Goal: Task Accomplishment & Management: Complete application form

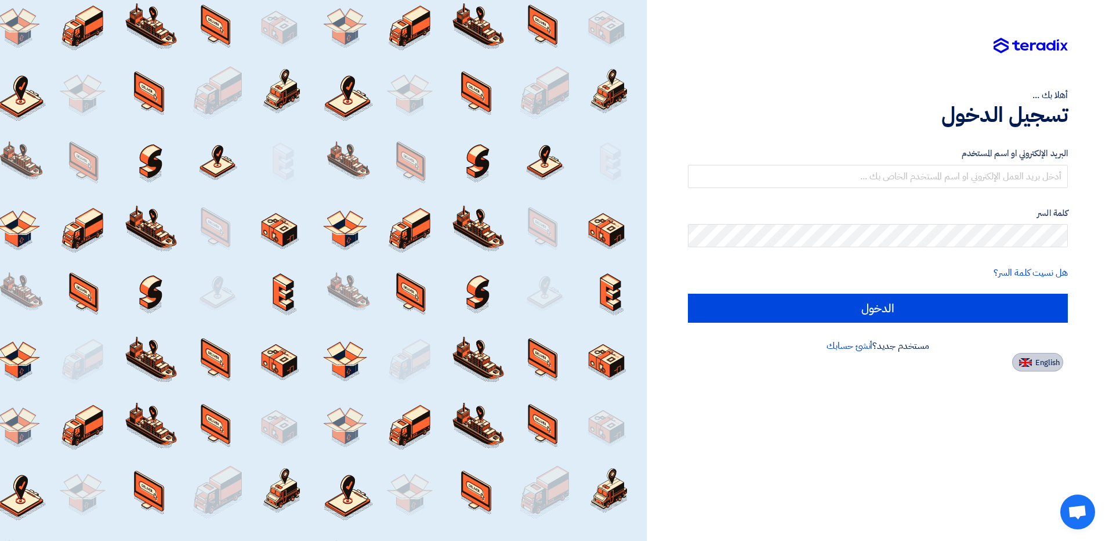
click at [1027, 366] on img at bounding box center [1025, 362] width 13 height 9
type input "Sign in"
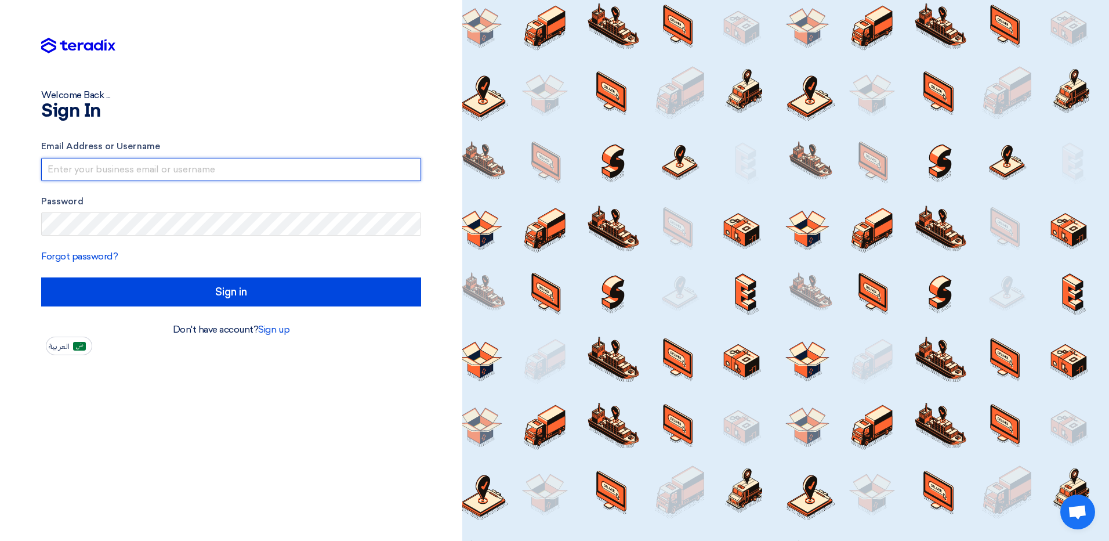
click at [278, 178] on input "text" at bounding box center [231, 169] width 380 height 23
type input "[EMAIL_ADDRESS][DOMAIN_NAME]"
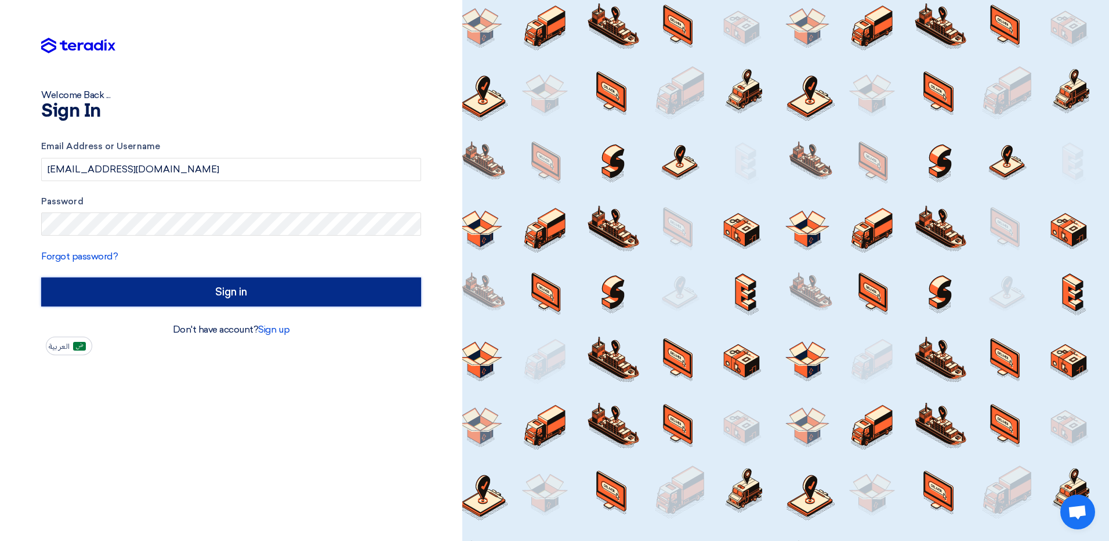
click at [189, 292] on input "Sign in" at bounding box center [231, 291] width 380 height 29
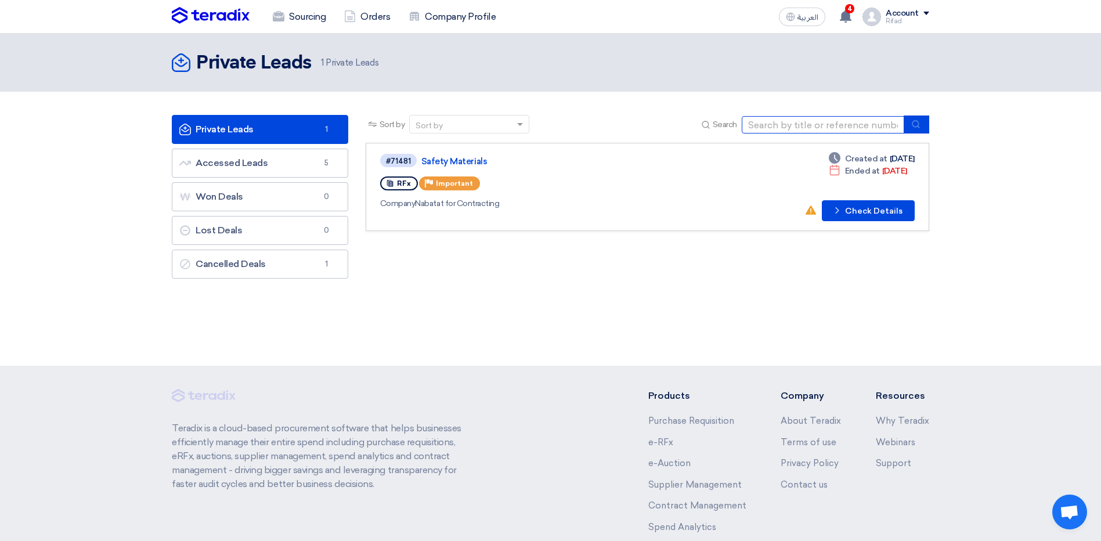
click at [833, 120] on input at bounding box center [822, 124] width 162 height 17
paste input "N516-926"
type input "N516-926"
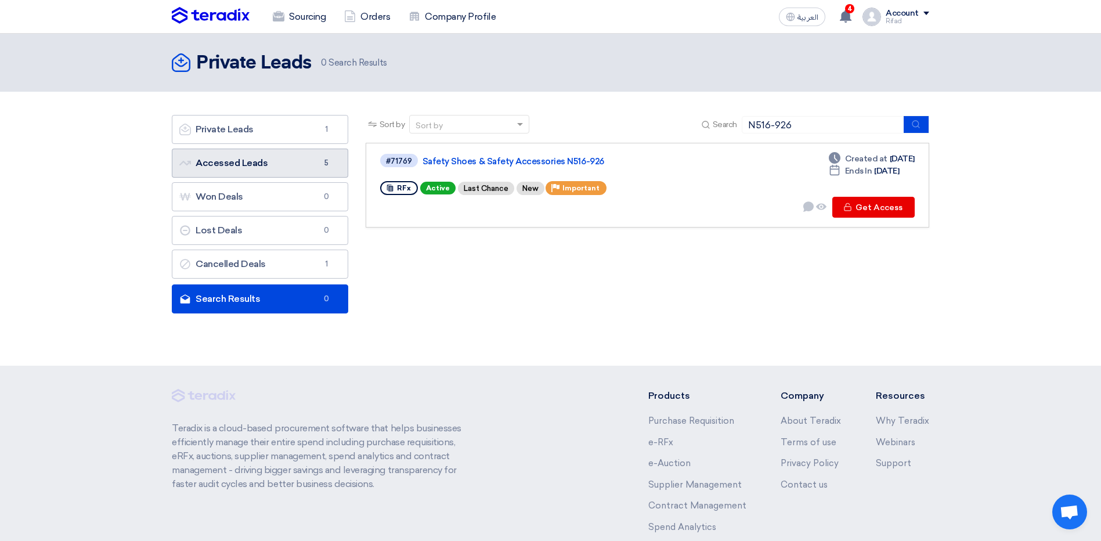
click at [309, 173] on link "Accessed Leads Accessed Leads 5" at bounding box center [260, 163] width 176 height 29
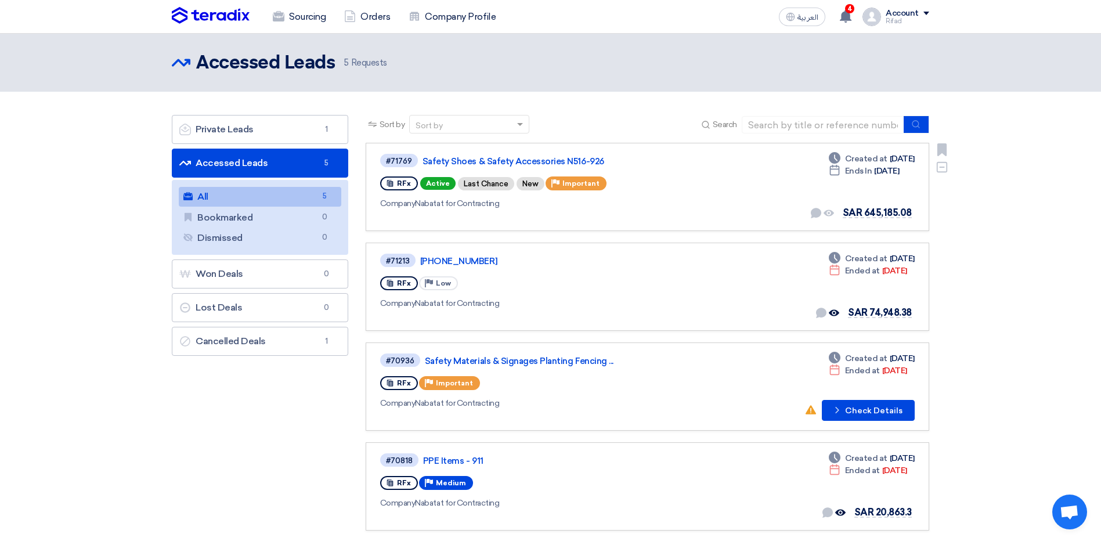
click at [718, 180] on div "#71769 Safety Shoes & Safety Accessories N516-926 RFx Active Last Chance New Pr…" at bounding box center [647, 187] width 534 height 68
click at [461, 161] on link "Safety Shoes & Safety Accessories N516-926" at bounding box center [567, 161] width 290 height 10
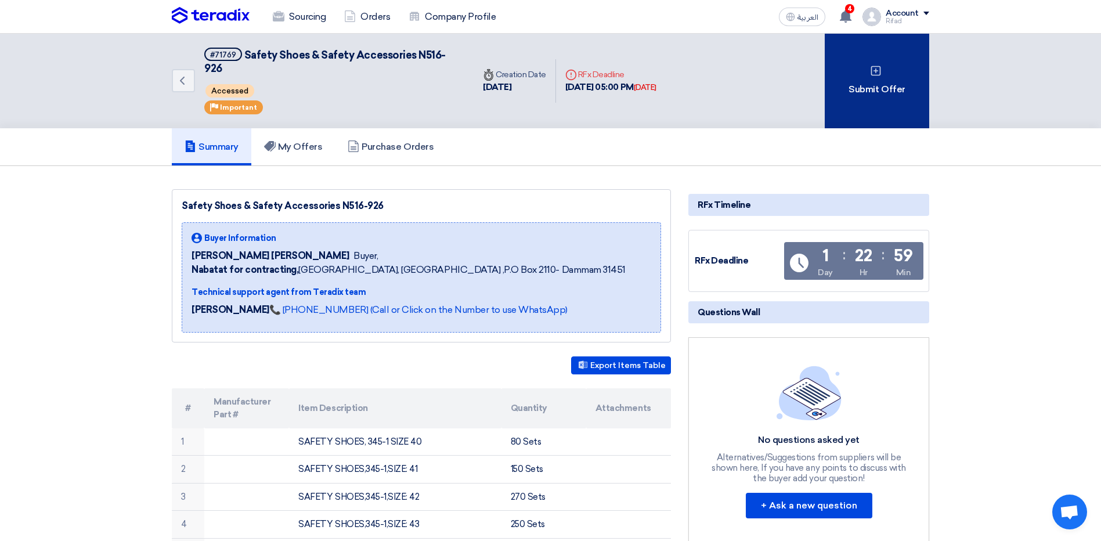
click at [886, 66] on div "Submit Offer" at bounding box center [876, 81] width 104 height 95
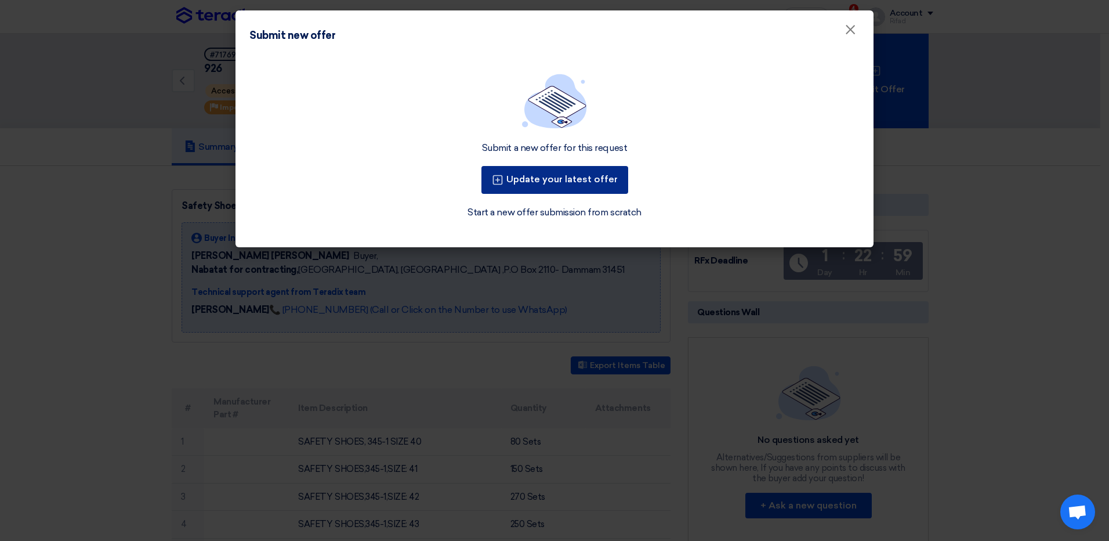
click at [565, 180] on button "Update your latest offer" at bounding box center [555, 180] width 147 height 28
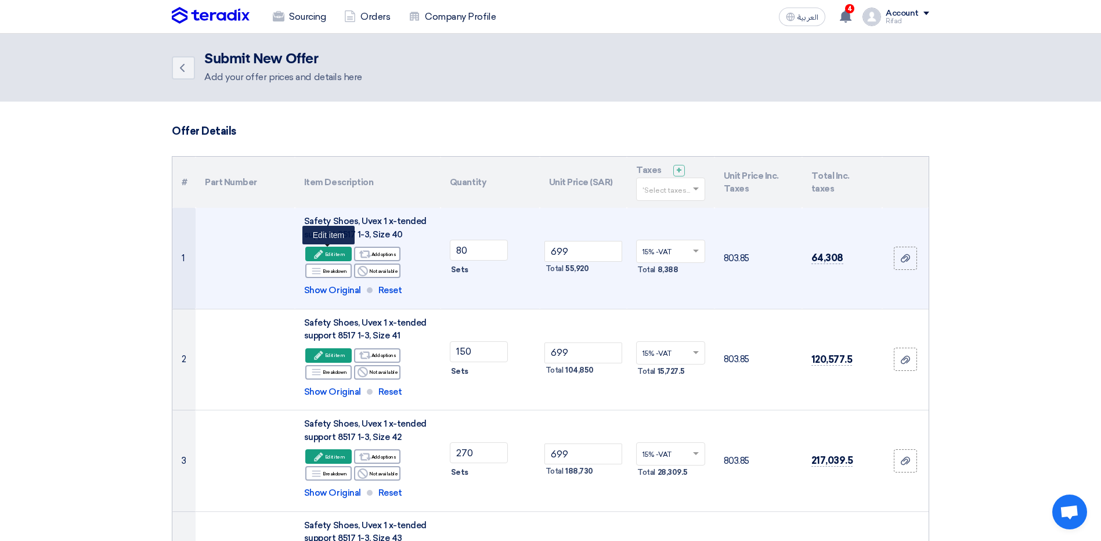
click at [339, 256] on div "Edit Edit item" at bounding box center [328, 254] width 46 height 15
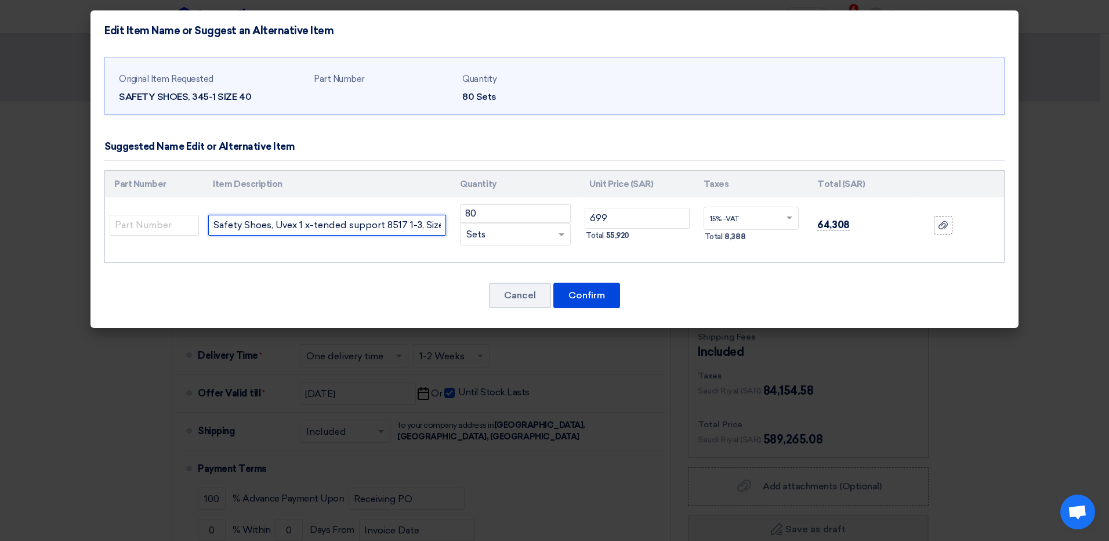
click at [335, 233] on input "Safety Shoes, Uvex 1 x-tended support 8517 1-3, Size 40" at bounding box center [327, 225] width 238 height 21
paste input "Safety Shoes High Ankle, Brand : Concorde, Size 40"
type input "Safety Shoes High Ankle, Brand : Concorde, Size 40"
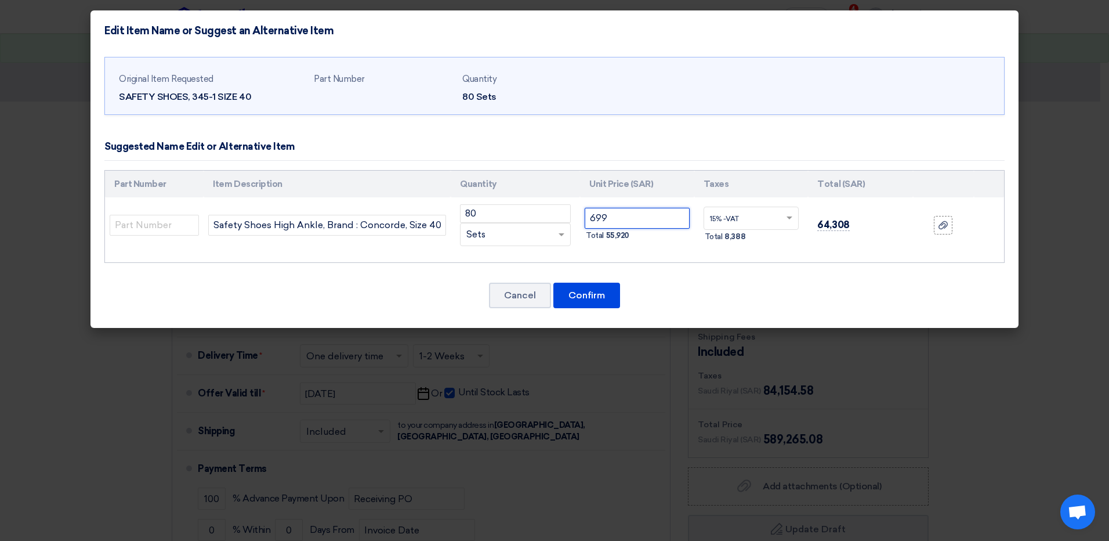
drag, startPoint x: 621, startPoint y: 217, endPoint x: 554, endPoint y: 226, distance: 67.3
click at [555, 226] on tr "Safety Shoes High Ankle, Brand : Concorde, Size 40 80 RFQ_STEP1.ITEMS.2.TYPE_PL…" at bounding box center [554, 225] width 899 height 56
type input "45"
click at [589, 292] on button "Confirm" at bounding box center [586, 296] width 67 height 26
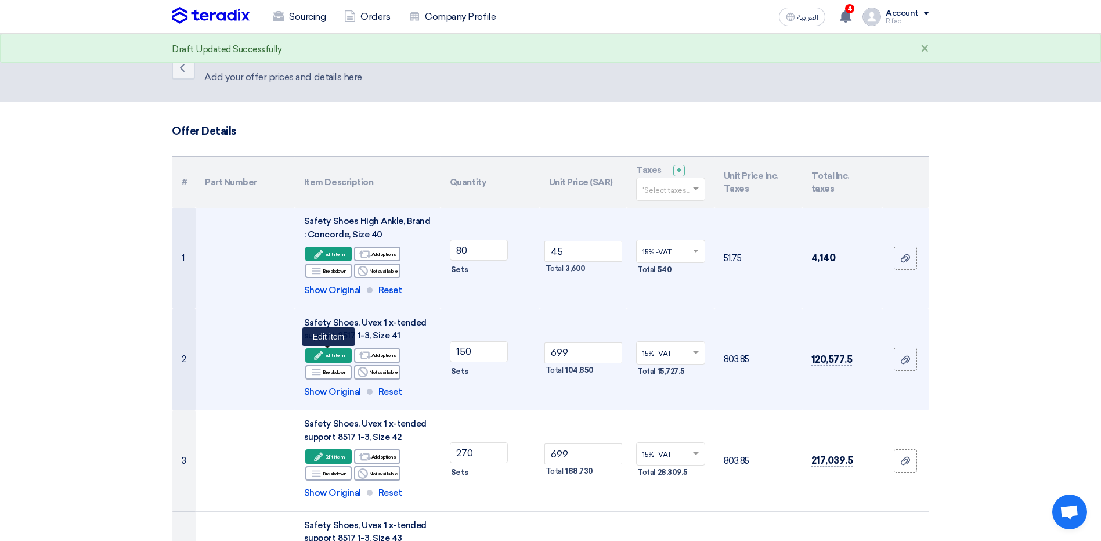
click at [340, 353] on div "Edit Edit item" at bounding box center [328, 355] width 46 height 15
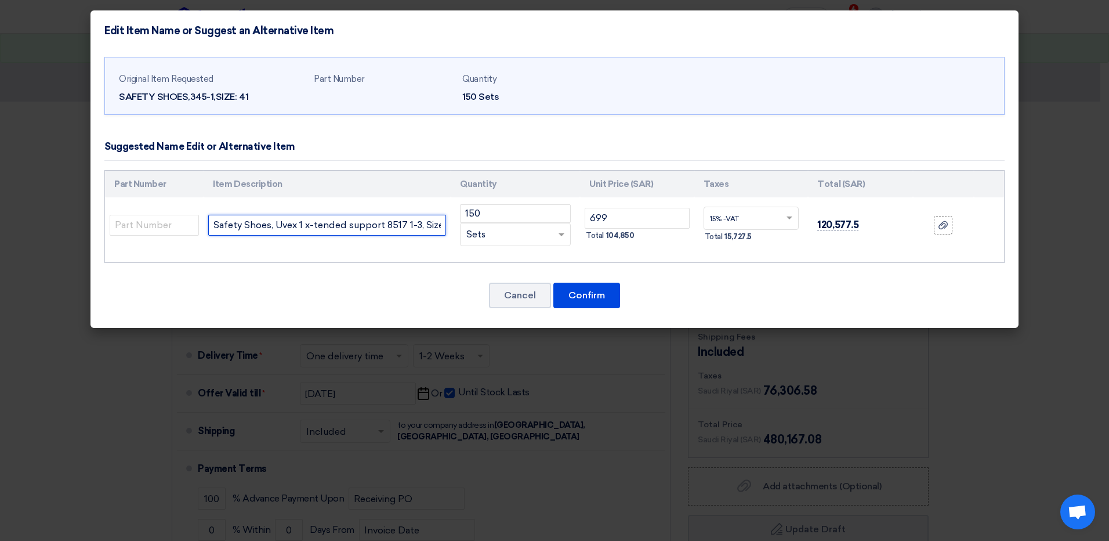
click at [320, 223] on input "Safety Shoes, Uvex 1 x-tended support 8517 1-3, Size 41" at bounding box center [327, 225] width 238 height 21
paste input "High Ankle, Brand : Concorde, Size 40"
type input "Safety Shoes High Ankle, Brand : Concorde, Size 40"
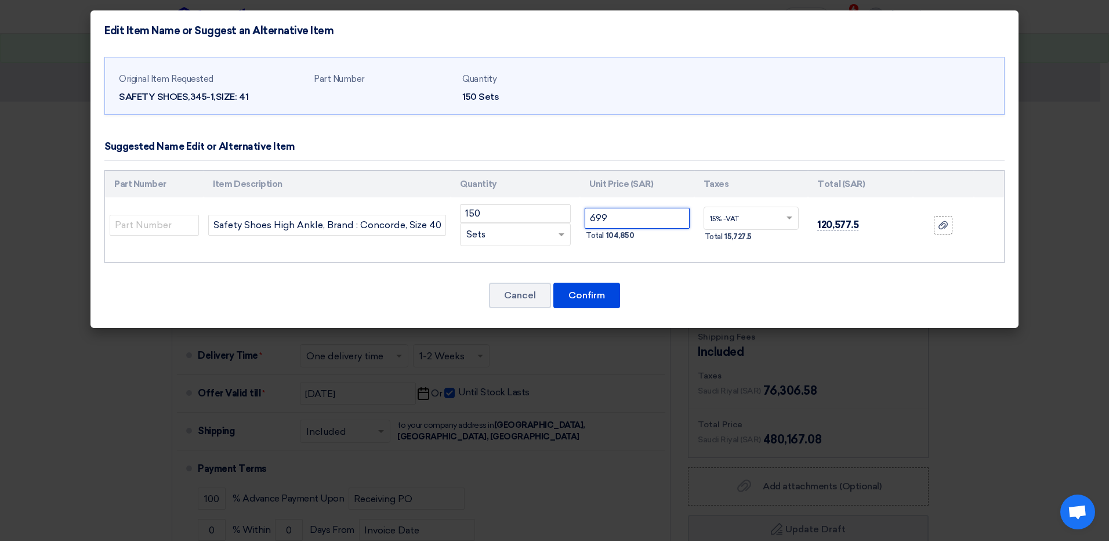
drag, startPoint x: 617, startPoint y: 221, endPoint x: 529, endPoint y: 231, distance: 88.2
click at [530, 231] on tr "Safety Shoes High Ankle, Brand : Concorde, Size 40 150 RFQ_STEP1.ITEMS.2.TYPE_P…" at bounding box center [554, 225] width 899 height 56
type input "45"
click at [587, 299] on button "Confirm" at bounding box center [586, 296] width 67 height 26
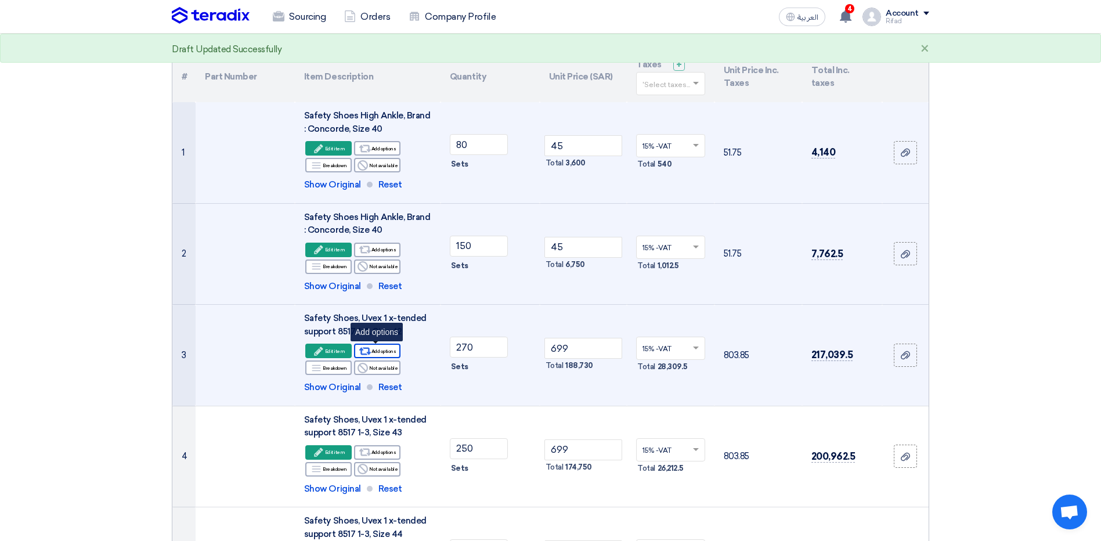
scroll to position [116, 0]
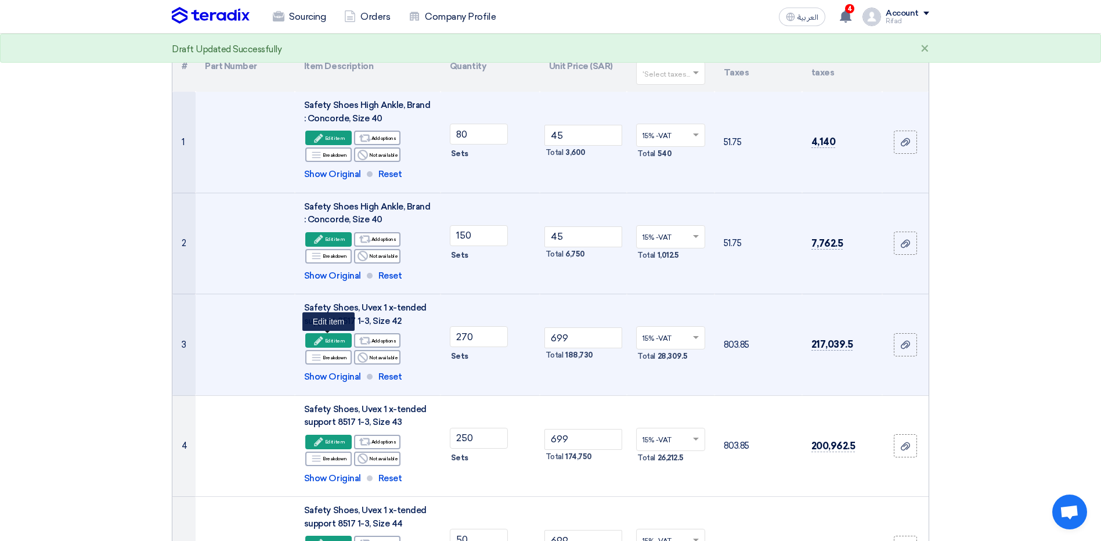
click at [331, 341] on div "Edit Edit item" at bounding box center [328, 340] width 46 height 15
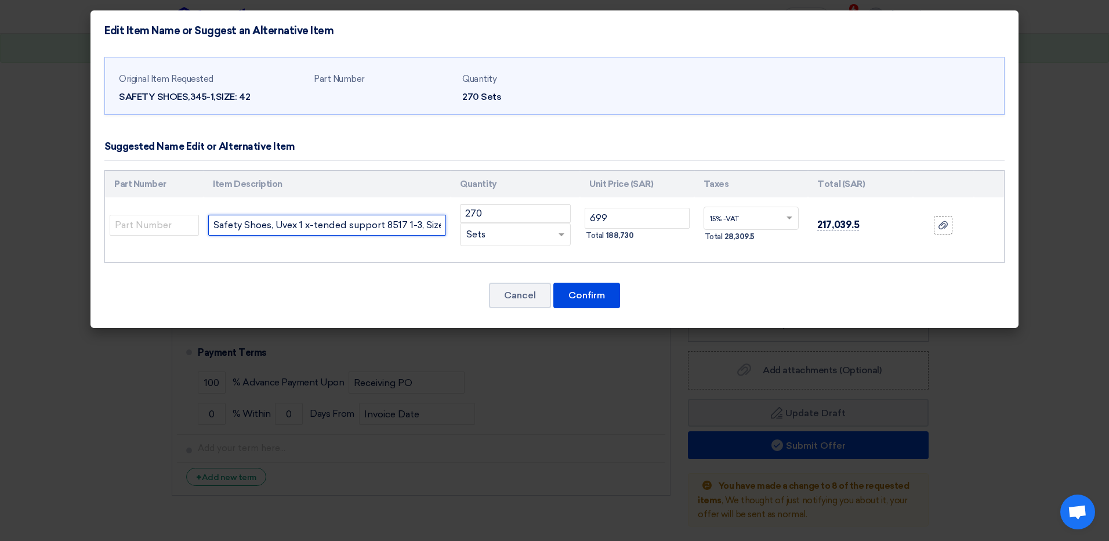
click at [367, 227] on input "Safety Shoes, Uvex 1 x-tended support 8517 1-3, Size 42" at bounding box center [327, 225] width 238 height 21
paste input "High Ankle, Brand : Concorde, Size 40"
type input "Safety Shoes High Ankle, Brand : Concorde, Size 40"
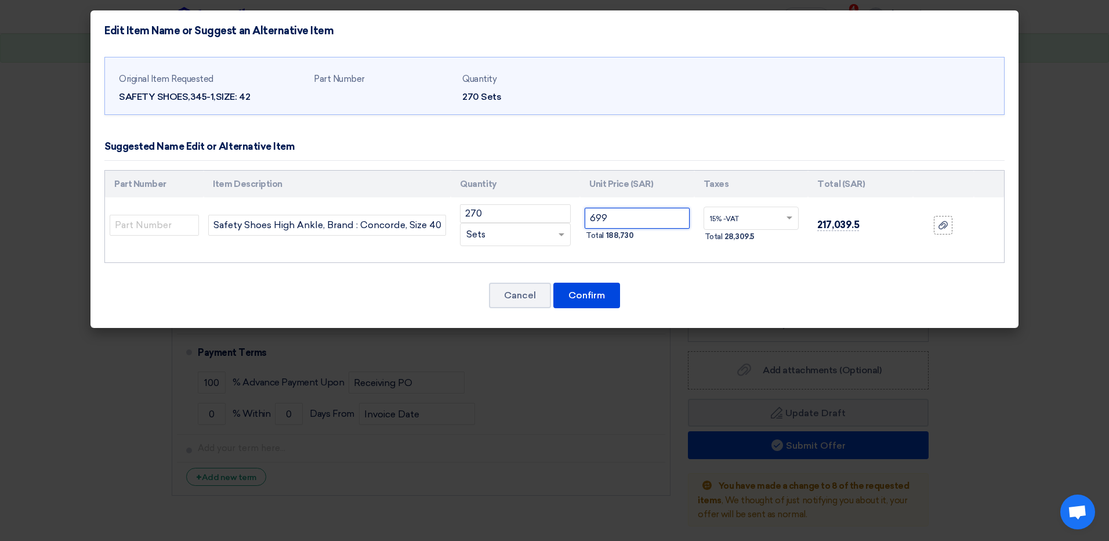
drag, startPoint x: 614, startPoint y: 220, endPoint x: 525, endPoint y: 225, distance: 88.9
click at [525, 224] on tr "Safety Shoes High Ankle, Brand : Concorde, Size 40 270 RFQ_STEP1.ITEMS.2.TYPE_P…" at bounding box center [554, 225] width 899 height 56
type input "45"
click at [573, 289] on button "Confirm" at bounding box center [586, 296] width 67 height 26
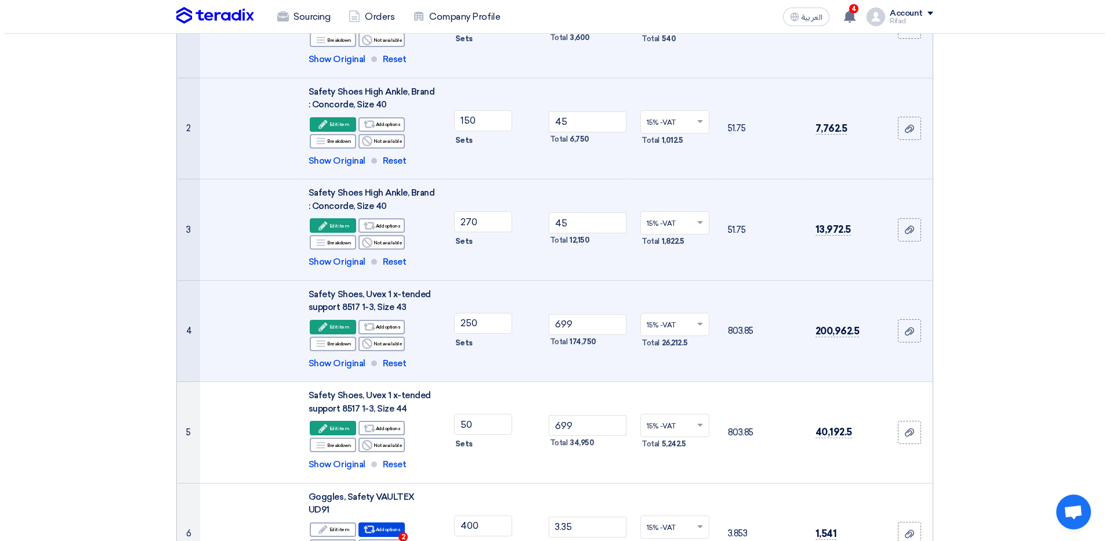
scroll to position [232, 0]
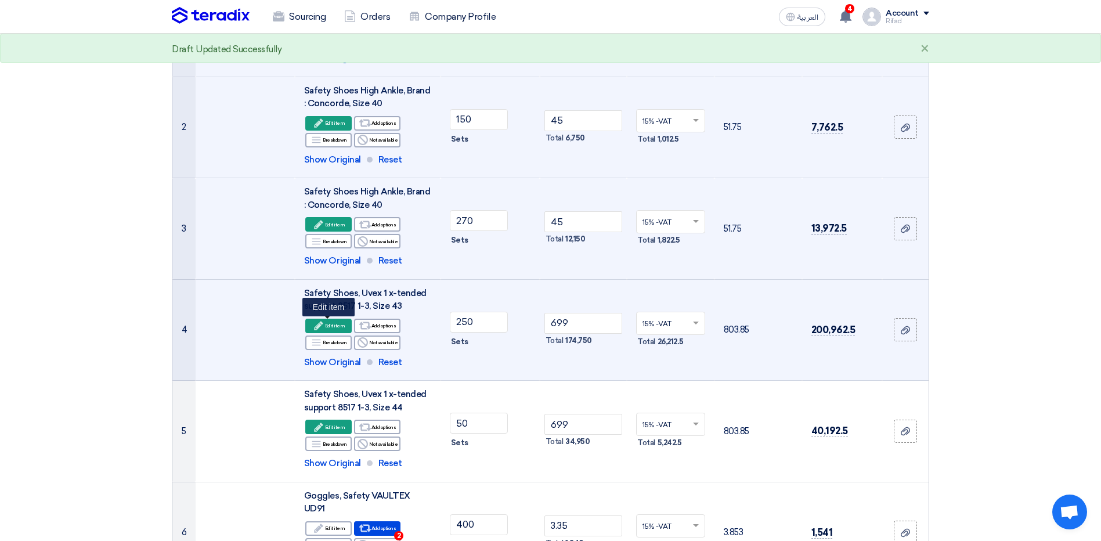
click at [340, 324] on div "Edit Edit item" at bounding box center [328, 325] width 46 height 15
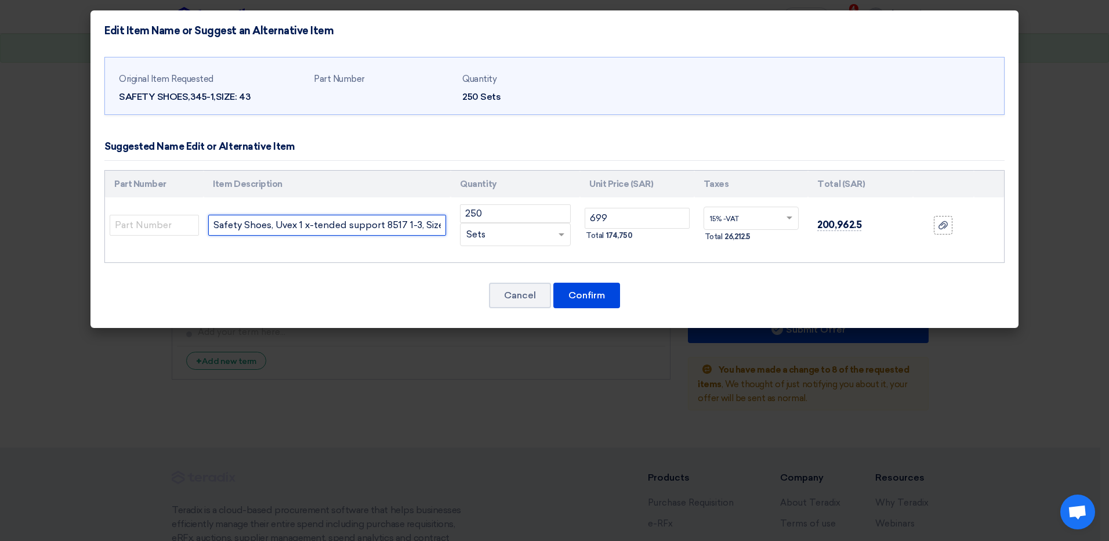
click at [399, 226] on input "Safety Shoes, Uvex 1 x-tended support 8517 1-3, Size 43" at bounding box center [327, 225] width 238 height 21
paste input "High Ankle, Brand : Concorde, Size 40"
type input "Safety Shoes High Ankle, Brand : Concorde, Size 40"
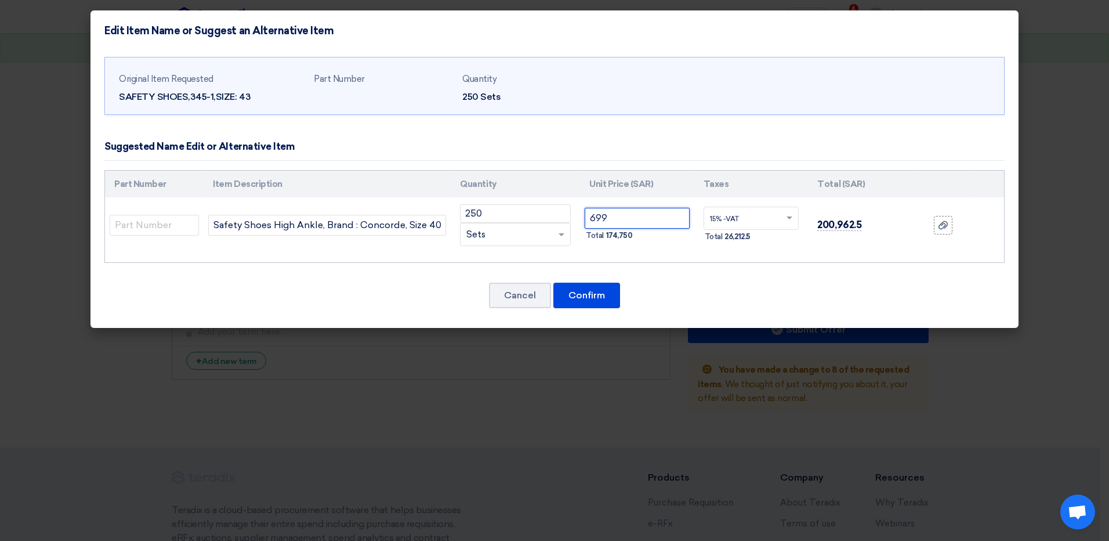
drag, startPoint x: 618, startPoint y: 220, endPoint x: 551, endPoint y: 225, distance: 68.1
click at [560, 225] on tr "Safety Shoes High Ankle, Brand : Concorde, Size 40 250 RFQ_STEP1.ITEMS.2.TYPE_P…" at bounding box center [554, 225] width 899 height 56
type input "45"
click at [606, 289] on button "Confirm" at bounding box center [586, 296] width 67 height 26
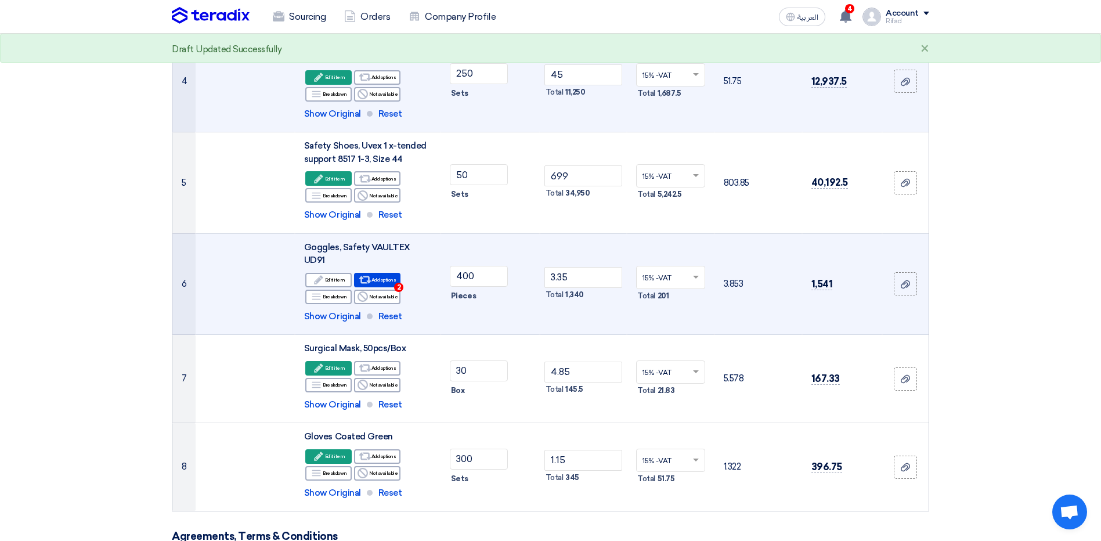
scroll to position [364, 0]
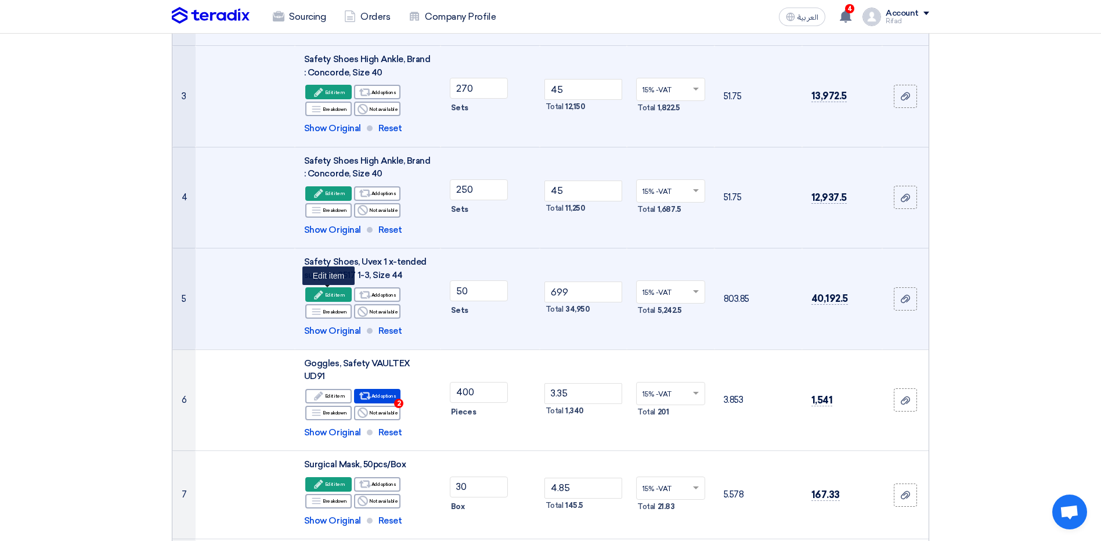
click at [346, 295] on div "Edit Edit item" at bounding box center [328, 294] width 46 height 15
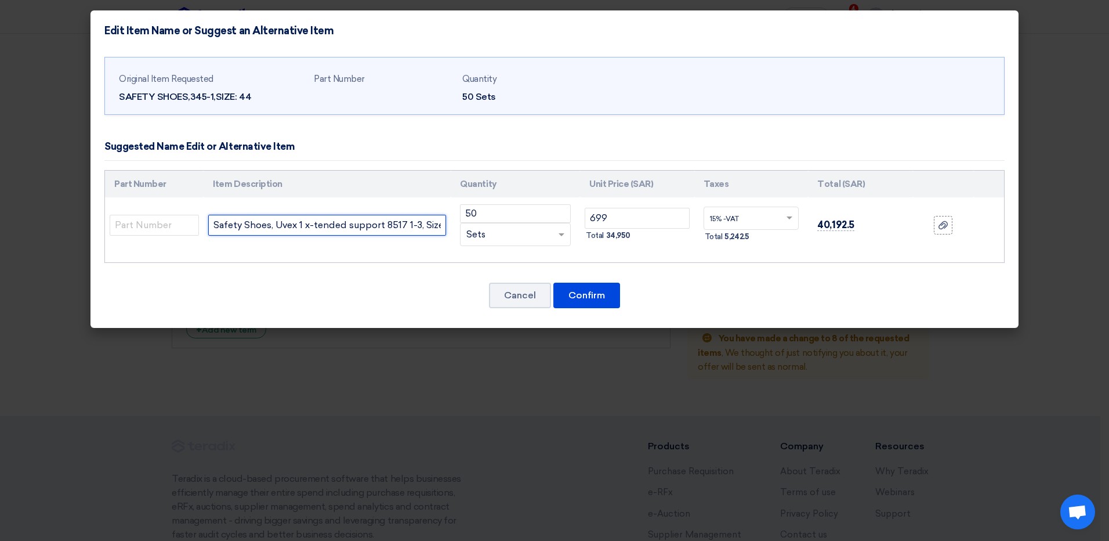
click at [375, 226] on input "Safety Shoes, Uvex 1 x-tended support 8517 1-3, Size 44" at bounding box center [327, 225] width 238 height 21
paste input "High Ankle, Brand : Concorde, Size 40"
type input "Safety Shoes High Ankle, Brand : Concorde, Size 40"
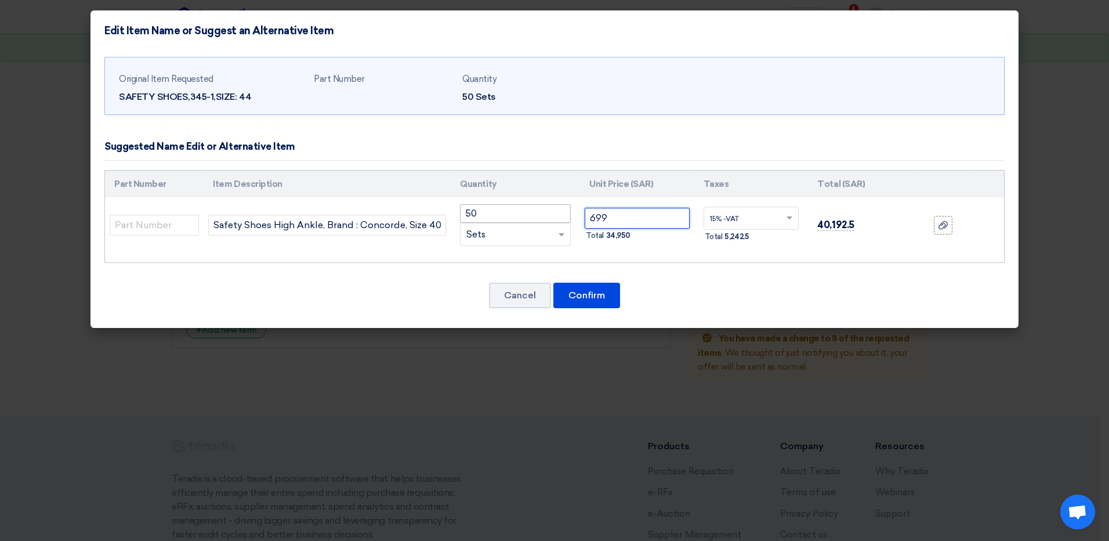
drag, startPoint x: 614, startPoint y: 208, endPoint x: 512, endPoint y: 218, distance: 102.5
click at [512, 218] on tr "Safety Shoes High Ankle, Brand : Concorde, Size 40 50 RFQ_STEP1.ITEMS.2.TYPE_PL…" at bounding box center [554, 225] width 899 height 56
type input "45"
click at [587, 286] on button "Confirm" at bounding box center [586, 296] width 67 height 26
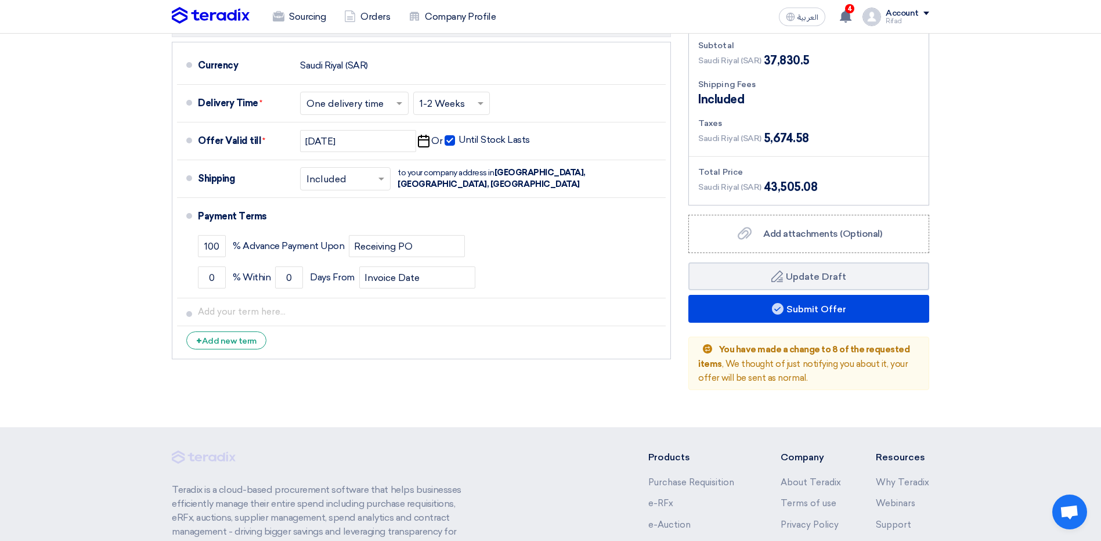
scroll to position [1092, 0]
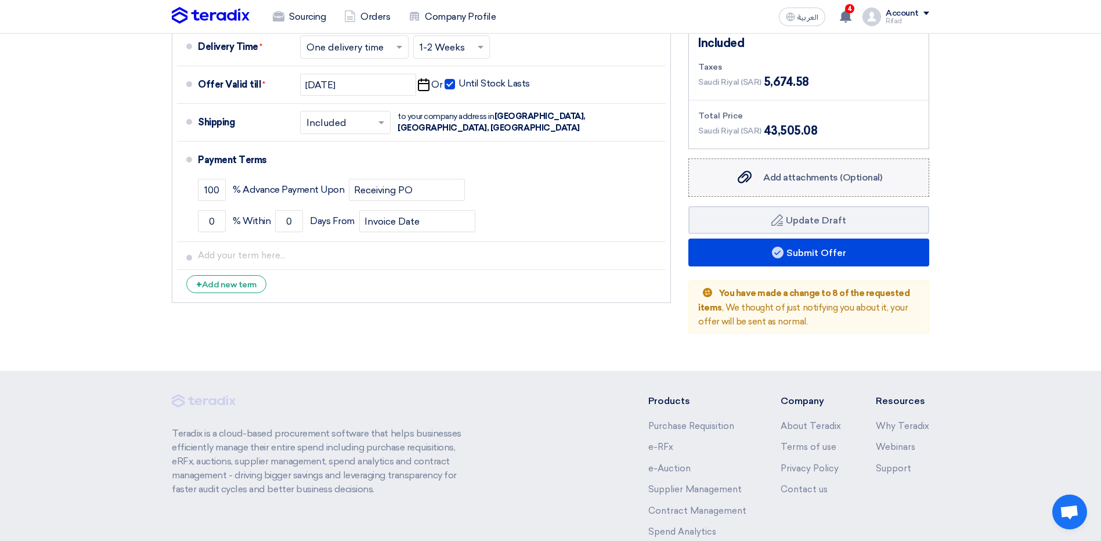
click at [776, 171] on div "Add attachments (Optional) Add attachments (Optional)" at bounding box center [808, 178] width 146 height 14
click at [0, 0] on input "Add attachments (Optional) Add attachments (Optional)" at bounding box center [0, 0] width 0 height 0
click at [814, 172] on span "Add attachments (Optional)" at bounding box center [822, 177] width 119 height 11
click at [0, 0] on input "Add attachments (Optional) Add attachments (Optional)" at bounding box center [0, 0] width 0 height 0
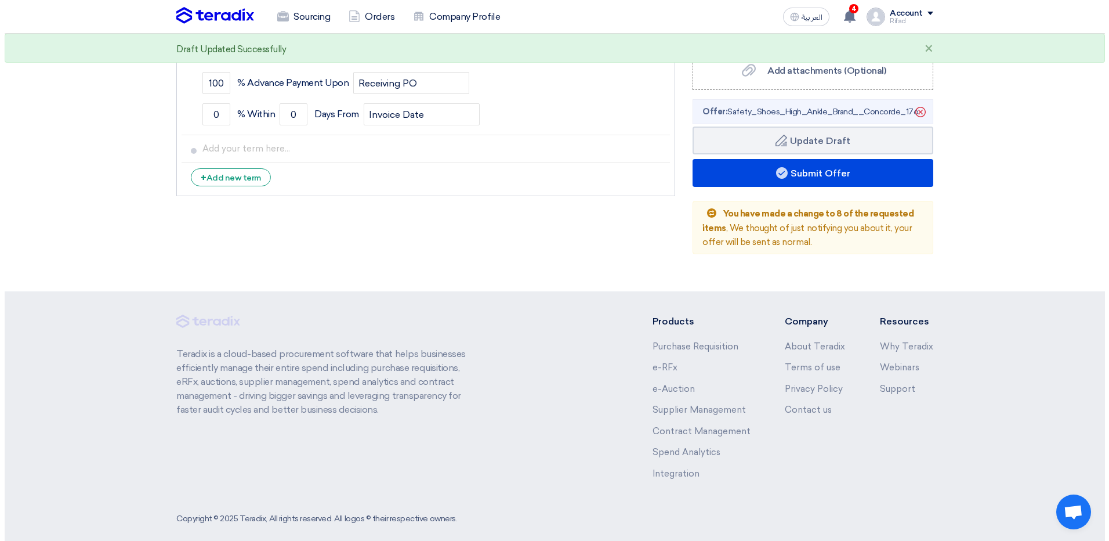
scroll to position [1083, 0]
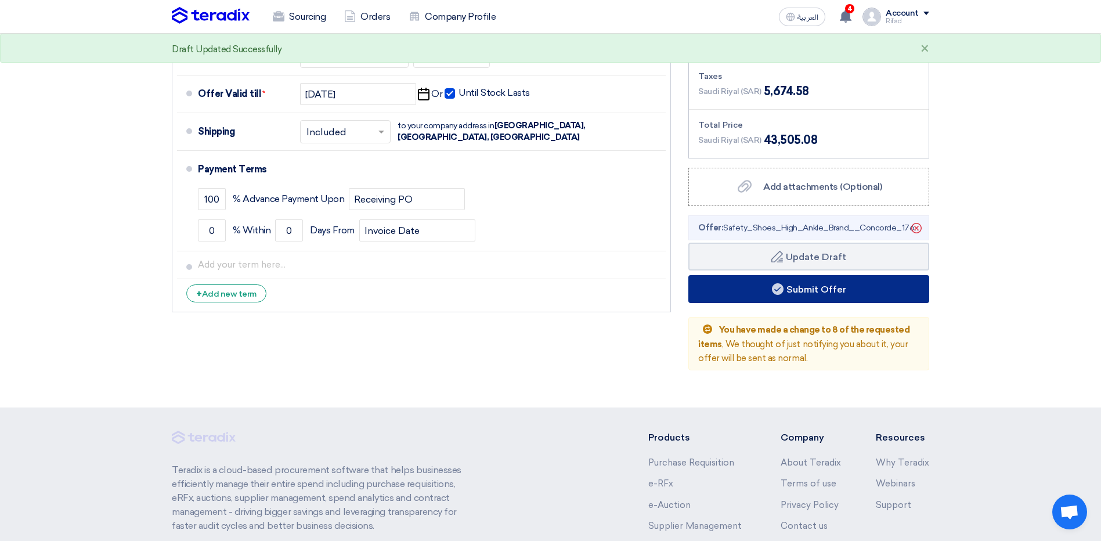
click at [810, 281] on button "Submit Offer" at bounding box center [808, 289] width 241 height 28
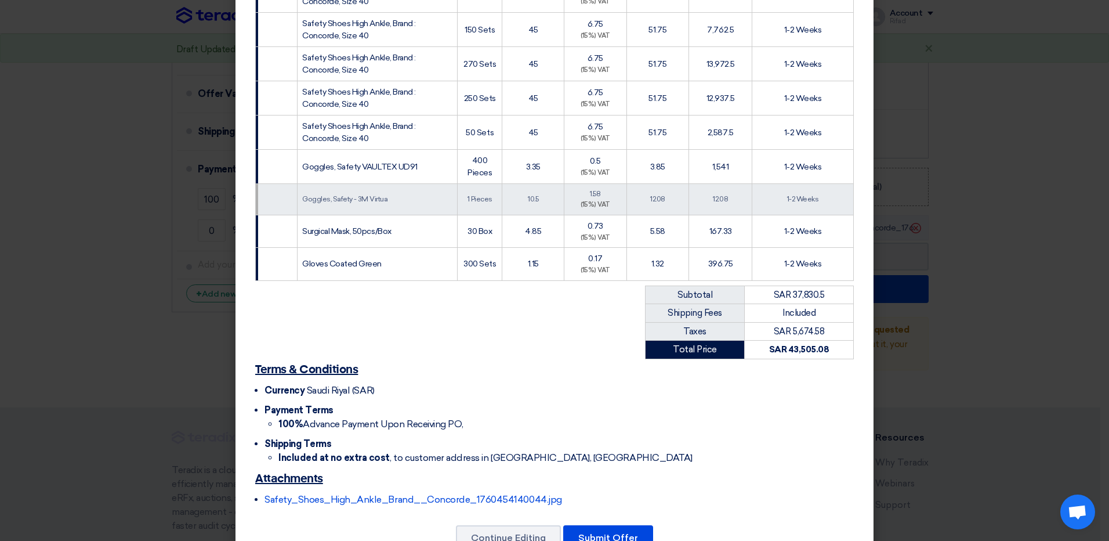
scroll to position [318, 0]
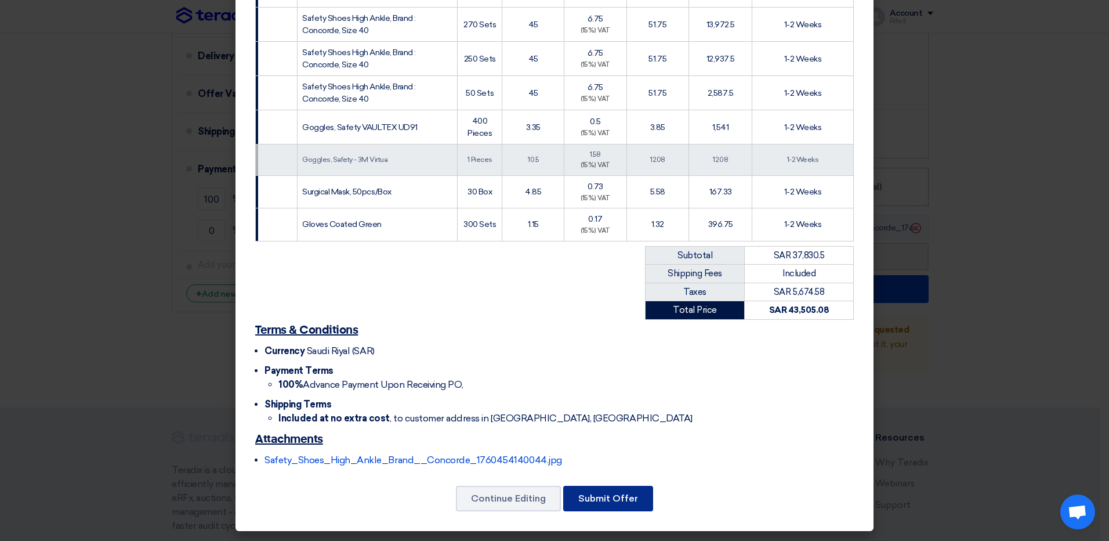
click at [595, 498] on button "Submit Offer" at bounding box center [608, 499] width 90 height 26
